Goal: Task Accomplishment & Management: Manage account settings

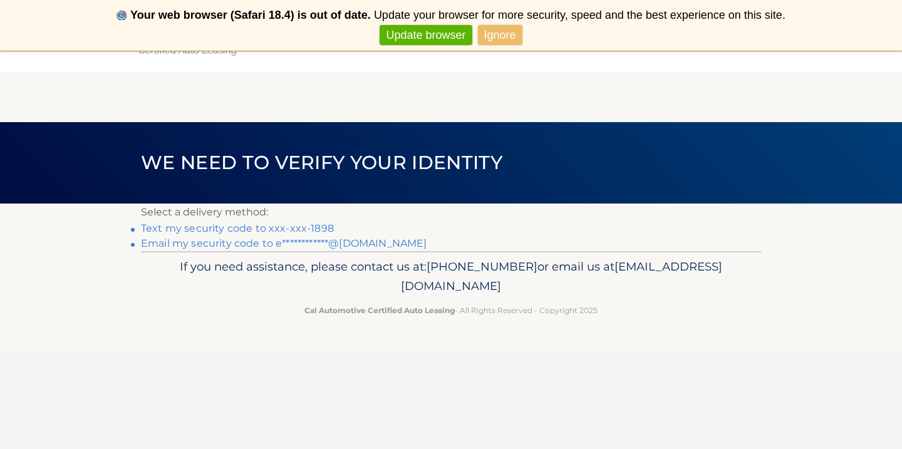
click at [254, 230] on link "Text my security code to xxx-xxx-1898" at bounding box center [237, 228] width 193 height 12
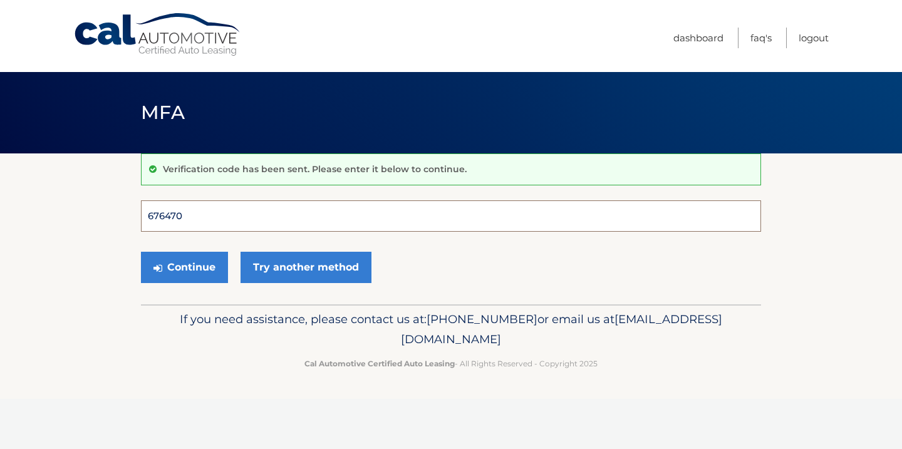
type input "676470"
click at [184, 267] on button "Continue" at bounding box center [184, 267] width 87 height 31
click at [192, 270] on button "Continue" at bounding box center [184, 267] width 87 height 31
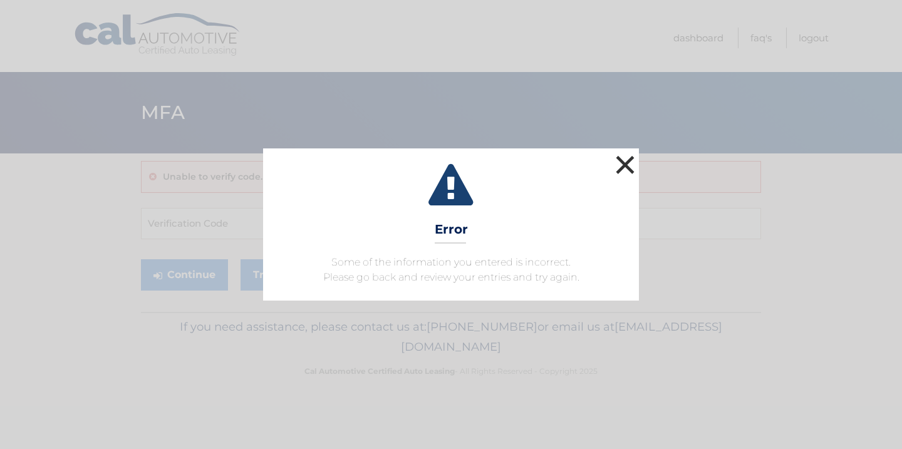
click at [629, 165] on button "×" at bounding box center [624, 164] width 25 height 25
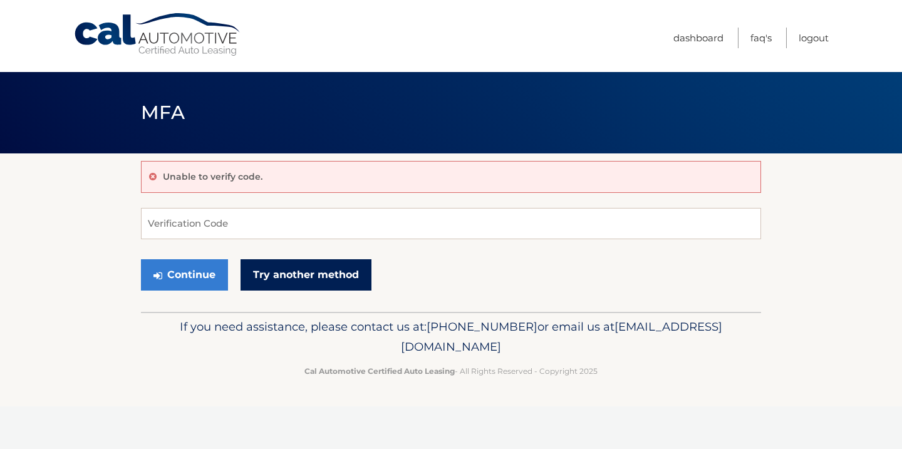
click at [322, 277] on link "Try another method" at bounding box center [305, 274] width 131 height 31
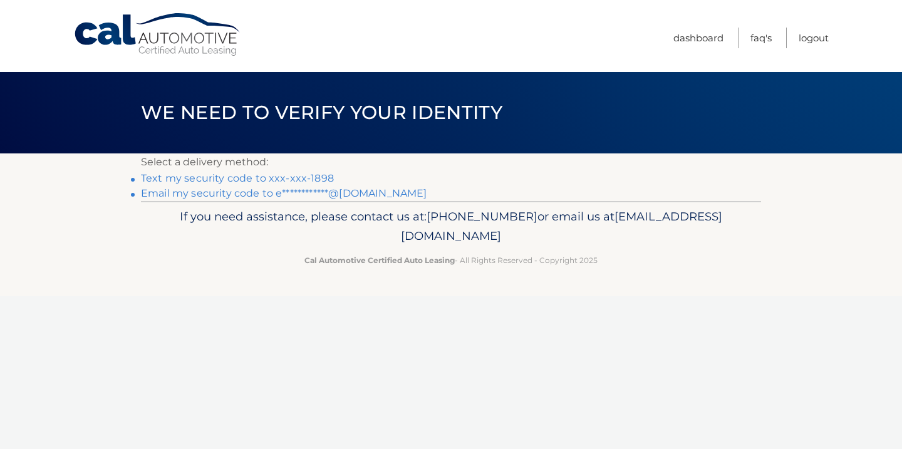
click at [255, 178] on link "Text my security code to xxx-xxx-1898" at bounding box center [237, 178] width 193 height 12
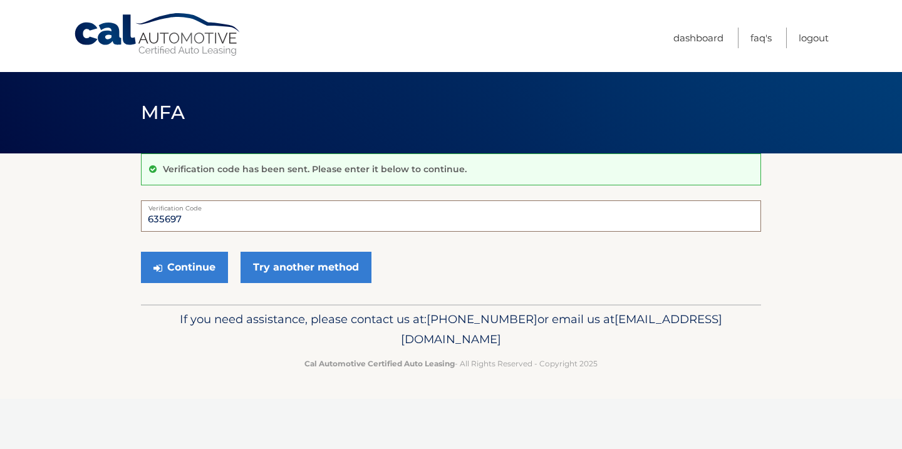
type input "635697"
click at [184, 267] on button "Continue" at bounding box center [184, 267] width 87 height 31
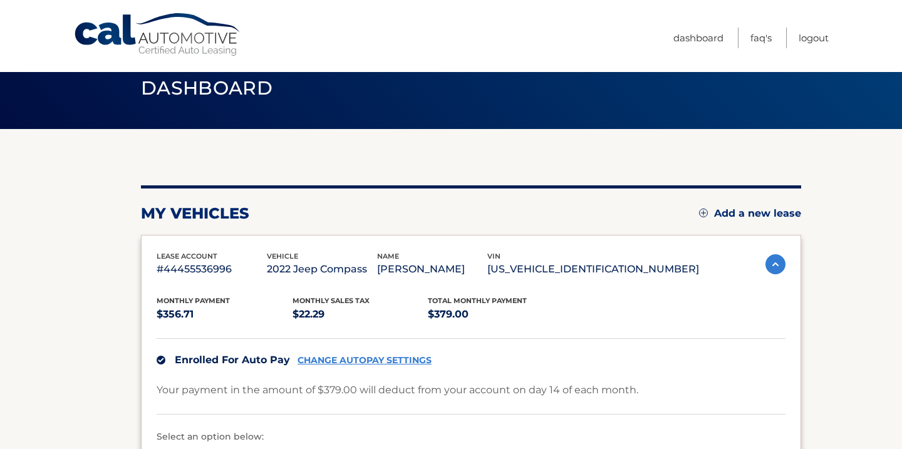
scroll to position [25, 0]
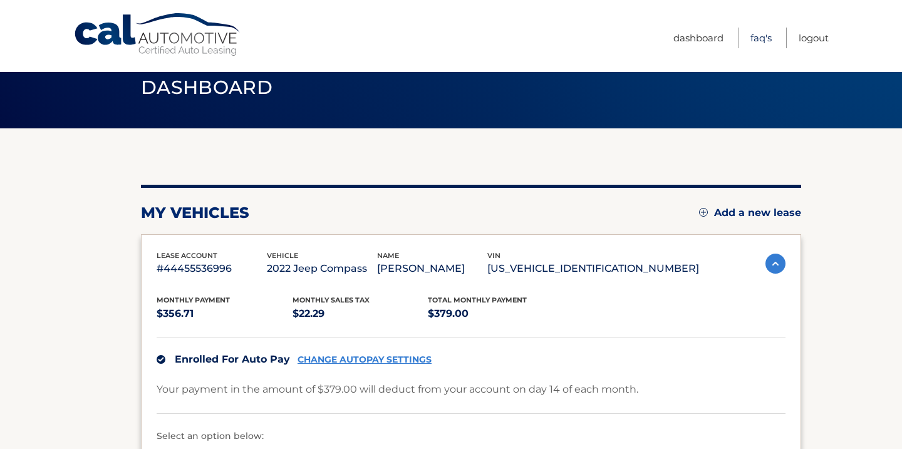
click at [766, 45] on link "FAQ's" at bounding box center [760, 38] width 21 height 21
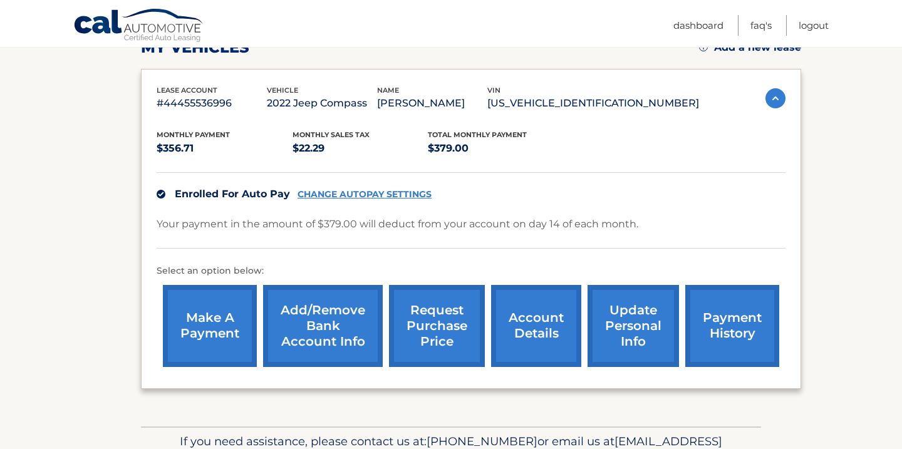
scroll to position [205, 0]
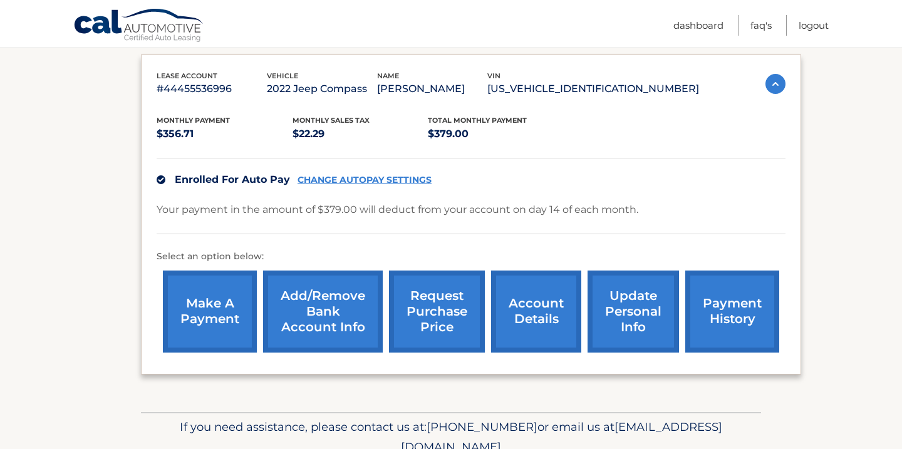
click at [623, 326] on link "update personal info" at bounding box center [632, 311] width 91 height 82
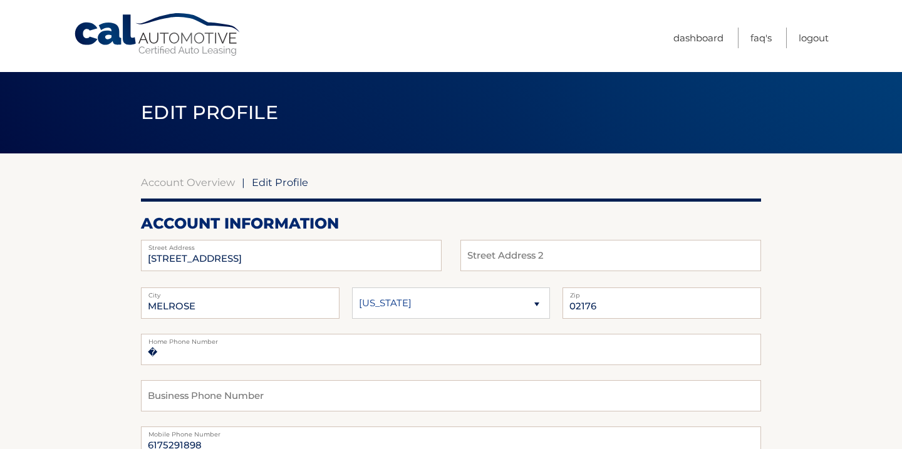
click at [197, 37] on link "Cal Automotive" at bounding box center [157, 35] width 169 height 44
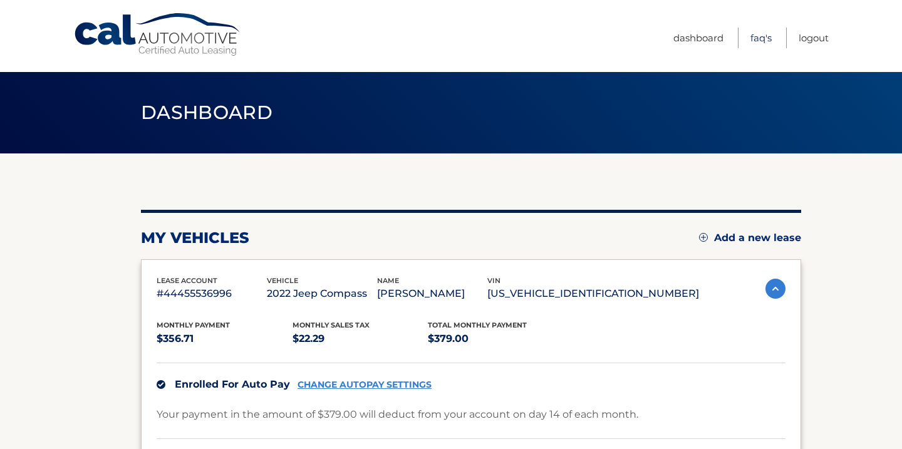
click at [756, 38] on link "FAQ's" at bounding box center [760, 38] width 21 height 21
